Goal: Book appointment/travel/reservation

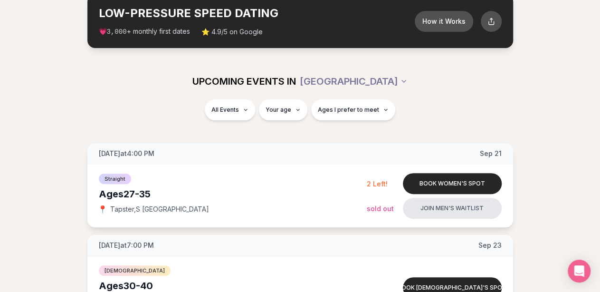
scroll to position [48, 0]
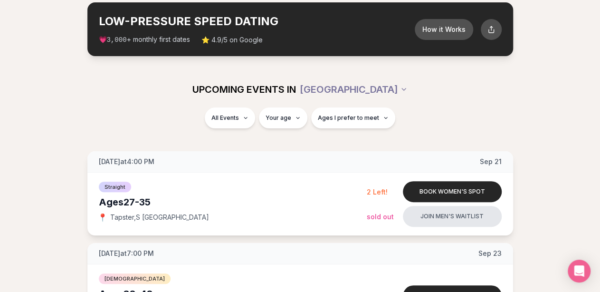
click at [257, 177] on div "Straight Ages [DEMOGRAPHIC_DATA] 📍 Tapster , S Lake Union Book women's spot 2 L…" at bounding box center [300, 204] width 426 height 63
click at [114, 166] on div "[DATE] at 4:00 PM [DATE]" at bounding box center [300, 161] width 426 height 21
click at [162, 246] on div "[DATE] at 7:00 PM [DATE]" at bounding box center [300, 253] width 426 height 21
click at [489, 192] on button "Book women's spot" at bounding box center [452, 191] width 99 height 21
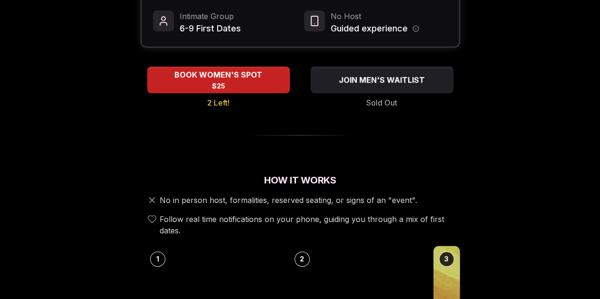
scroll to position [238, 0]
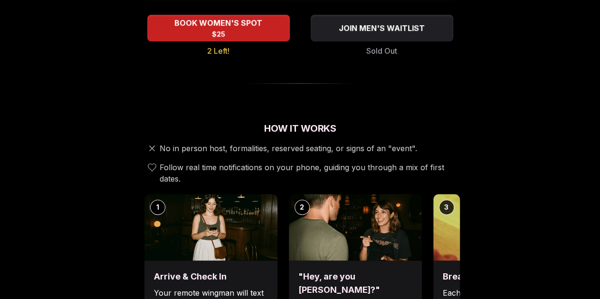
click at [283, 143] on span "No in person host, formalities, reserved seating, or signs of an "event"." at bounding box center [289, 148] width 258 height 11
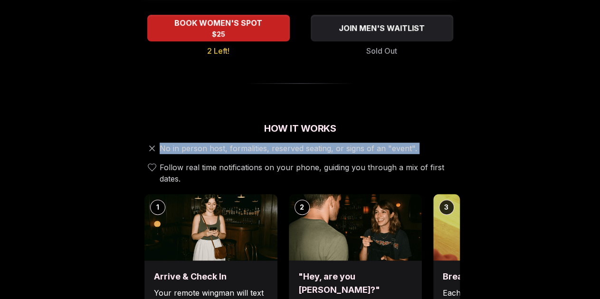
click at [282, 143] on span "No in person host, formalities, reserved seating, or signs of an "event"." at bounding box center [289, 148] width 258 height 11
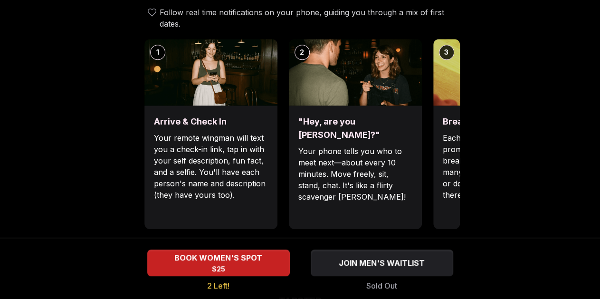
scroll to position [380, 0]
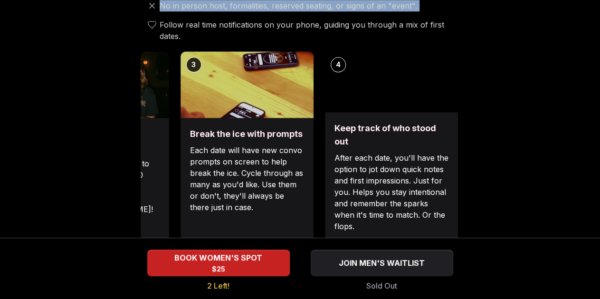
click at [189, 96] on img at bounding box center [247, 84] width 133 height 67
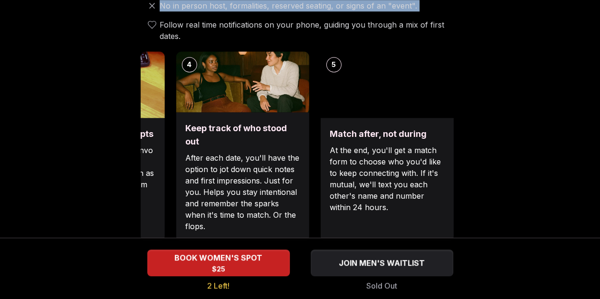
click at [298, 110] on div "4 Keep track of who stood out After each date, you'll have the option to jot do…" at bounding box center [242, 146] width 133 height 190
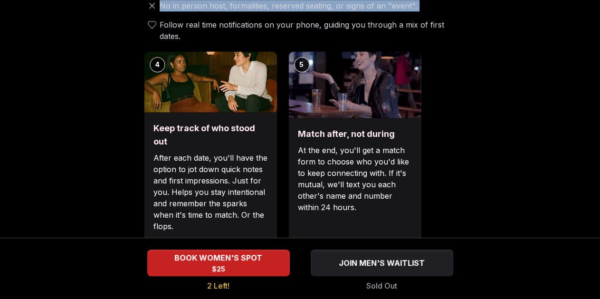
click at [345, 108] on div "5 Match after, not during At the end, you'll get a match form to choose who you…" at bounding box center [354, 146] width 133 height 190
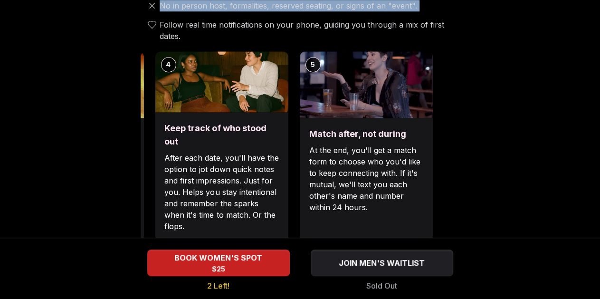
click at [358, 110] on div "5 Match after, not during At the end, you'll get a match form to choose who you…" at bounding box center [365, 146] width 133 height 190
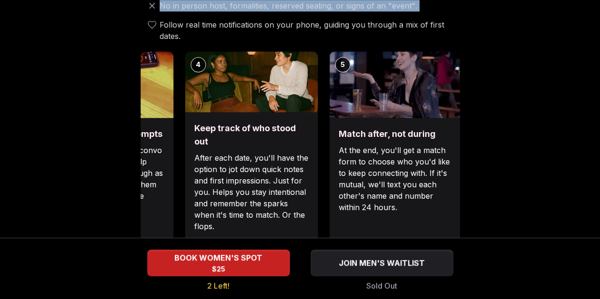
click at [318, 179] on div "Keep track of who stood out After each date, you'll have the option to jot down…" at bounding box center [251, 176] width 133 height 129
